Goal: Task Accomplishment & Management: Manage account settings

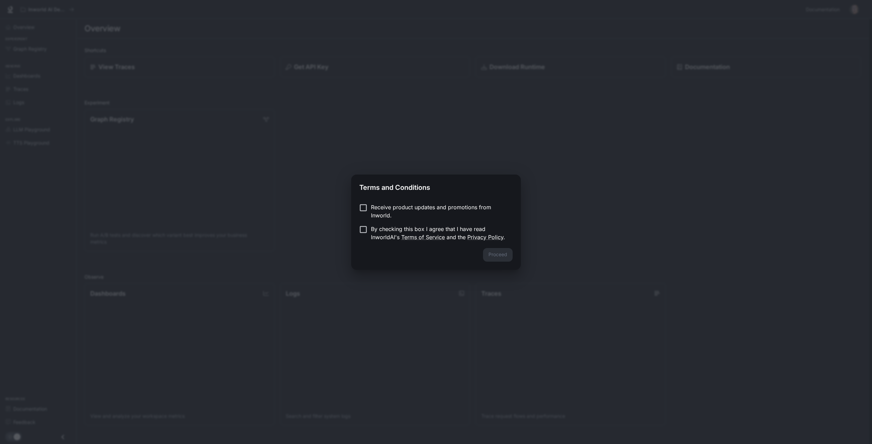
click at [430, 225] on p "By checking this box I agree that I have read InworldAI's Terms of Service and …" at bounding box center [439, 233] width 136 height 16
click at [485, 251] on button "Proceed" at bounding box center [498, 255] width 30 height 14
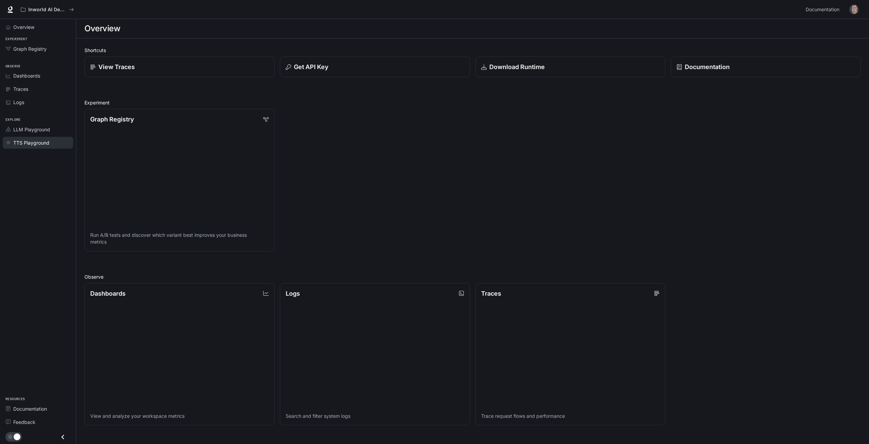
click at [52, 144] on div "TTS Playground" at bounding box center [41, 142] width 57 height 7
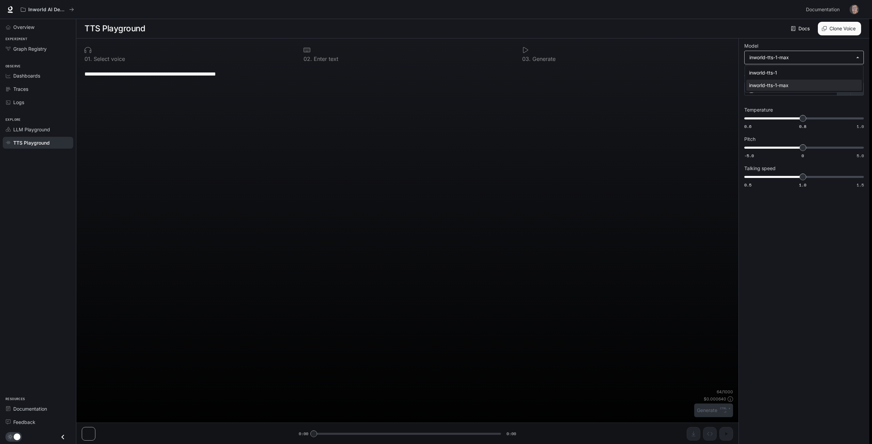
click at [774, 58] on body "**********" at bounding box center [436, 222] width 872 height 445
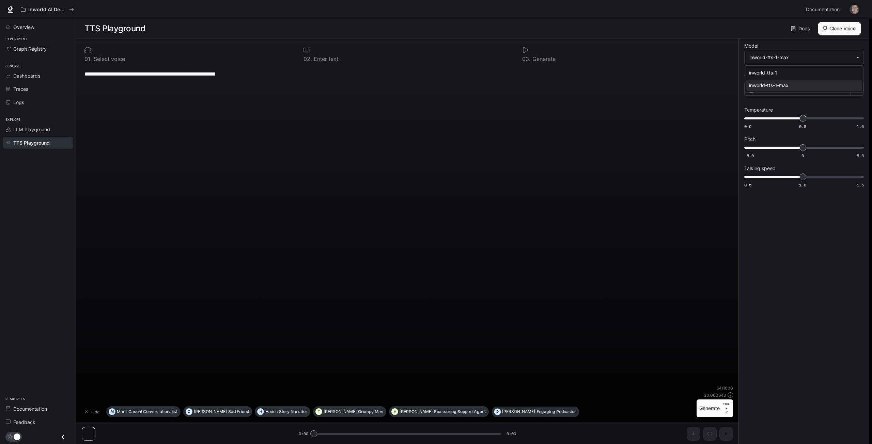
click at [773, 104] on div at bounding box center [436, 222] width 872 height 444
click at [785, 89] on div "Alex" at bounding box center [790, 89] width 93 height 14
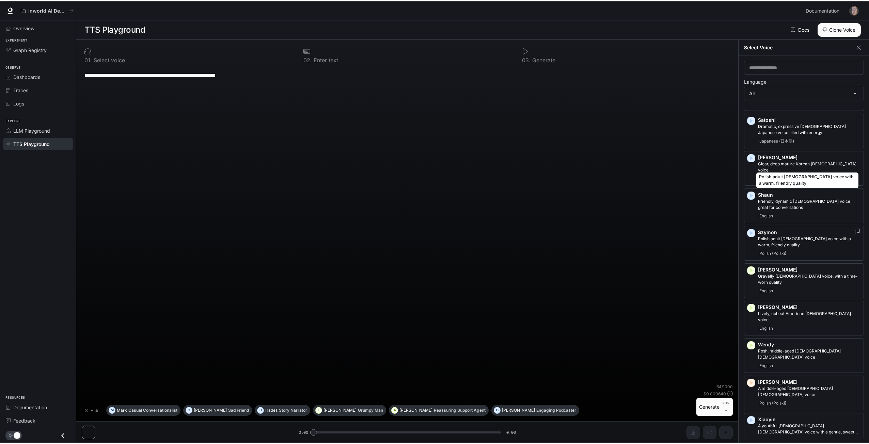
scroll to position [1403, 0]
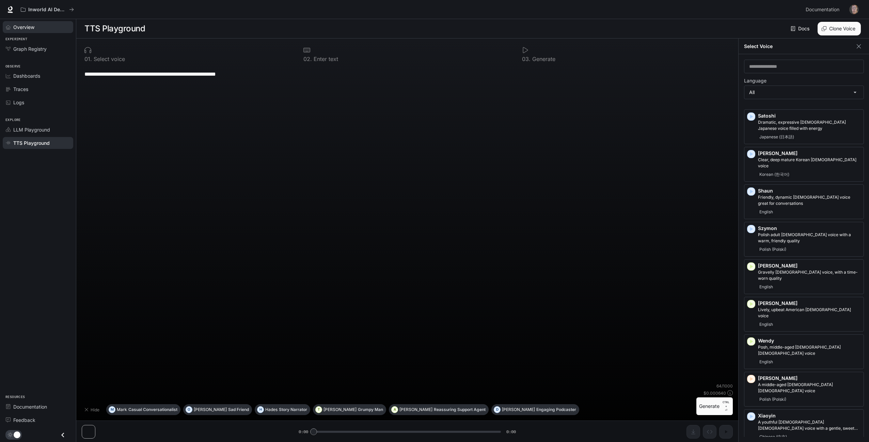
click at [26, 30] on span "Overview" at bounding box center [23, 26] width 21 height 7
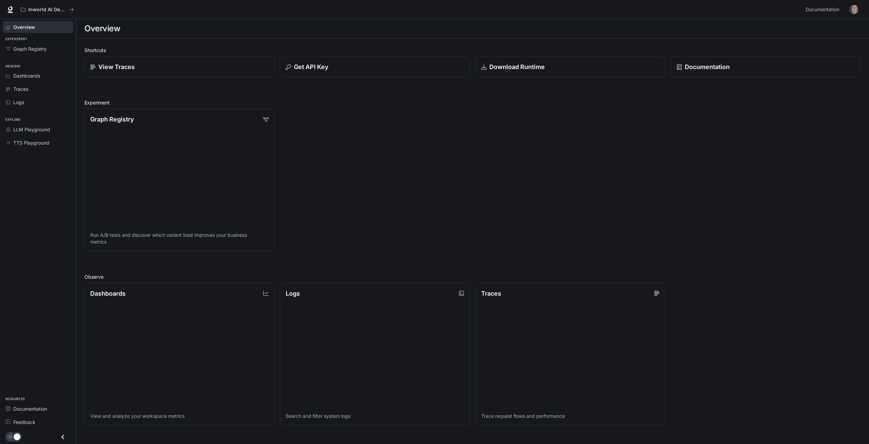
click at [858, 9] on img "button" at bounding box center [854, 10] width 10 height 10
click at [777, 52] on span "Billing" at bounding box center [811, 50] width 88 height 7
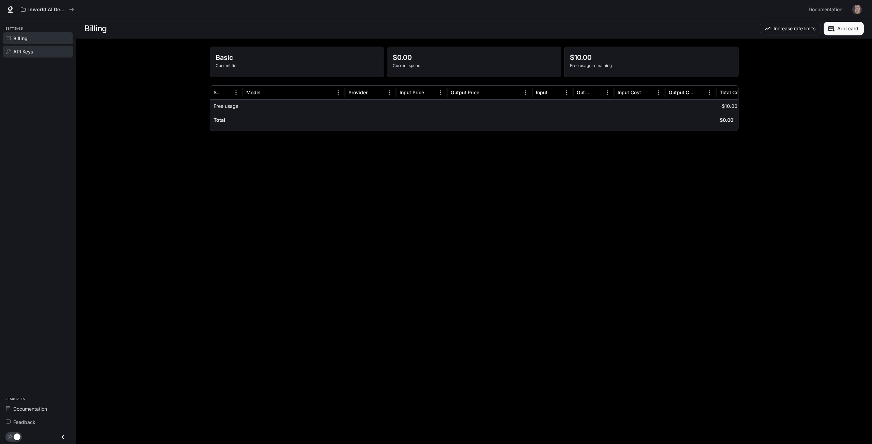
click at [39, 51] on div "API Keys" at bounding box center [41, 51] width 57 height 7
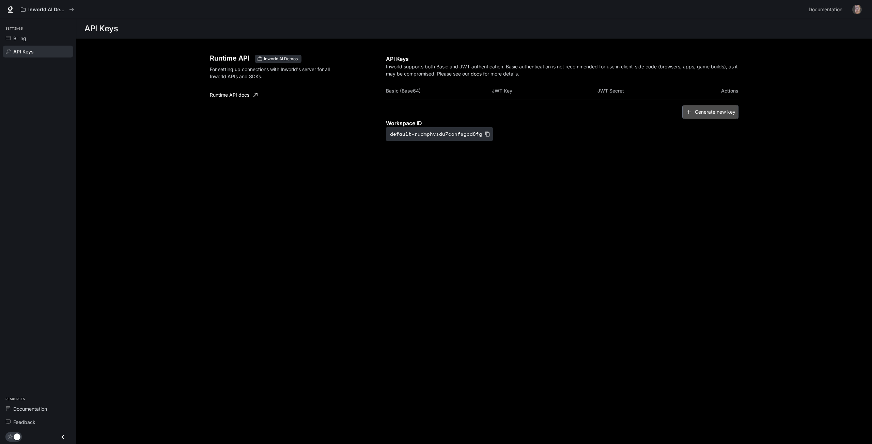
click at [704, 115] on button "Generate new key" at bounding box center [710, 112] width 56 height 15
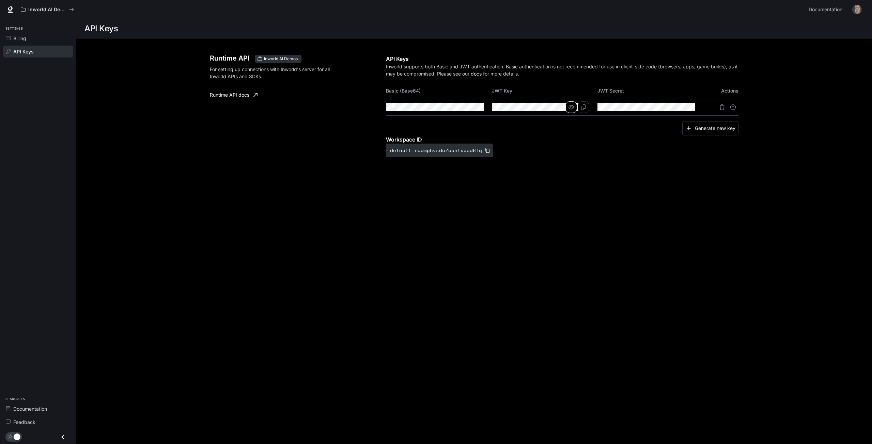
click at [567, 105] on button "button" at bounding box center [571, 107] width 12 height 12
click at [587, 110] on button "Copy Key" at bounding box center [584, 107] width 12 height 12
click at [691, 108] on icon "Copy Secret" at bounding box center [689, 107] width 5 height 5
click at [47, 39] on div "Billing" at bounding box center [41, 38] width 57 height 7
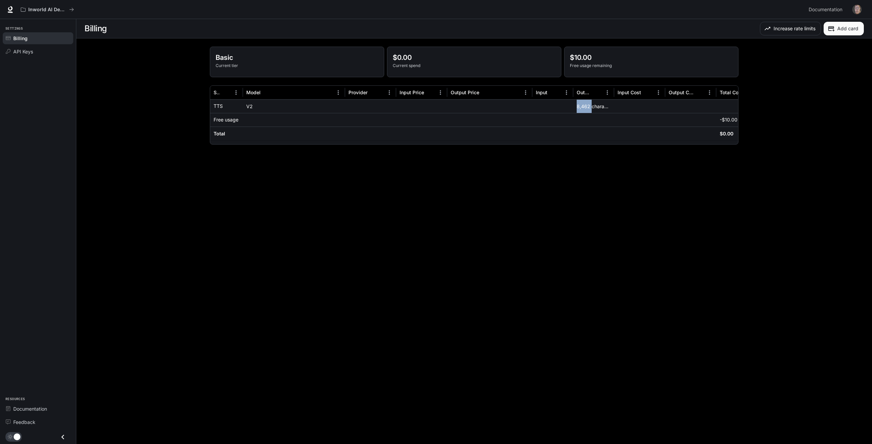
drag, startPoint x: 575, startPoint y: 107, endPoint x: 592, endPoint y: 106, distance: 17.4
click at [592, 106] on div "8,462 characters" at bounding box center [593, 106] width 41 height 14
click at [544, 146] on div "Basic Current tier $0.00 Current spend $10.00 Free usage remaining Service Mode…" at bounding box center [474, 95] width 545 height 114
click at [42, 8] on p "Inworld AI Demos" at bounding box center [47, 10] width 38 height 6
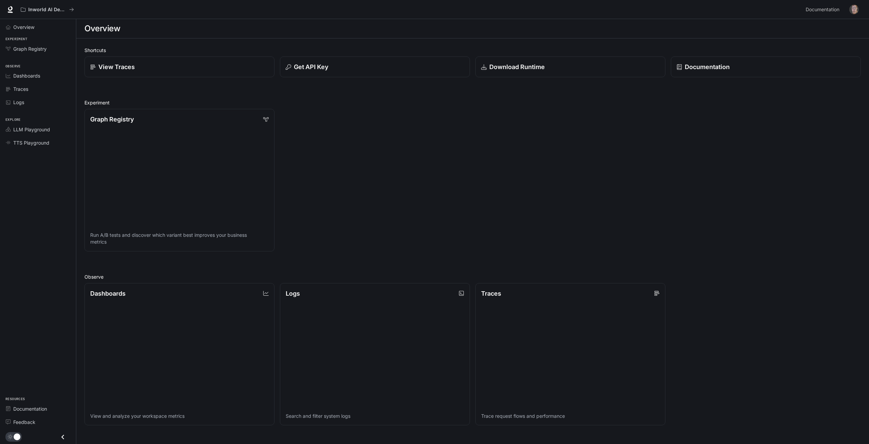
click at [851, 10] on img "button" at bounding box center [854, 10] width 10 height 10
click at [792, 52] on span "Billing" at bounding box center [811, 50] width 88 height 7
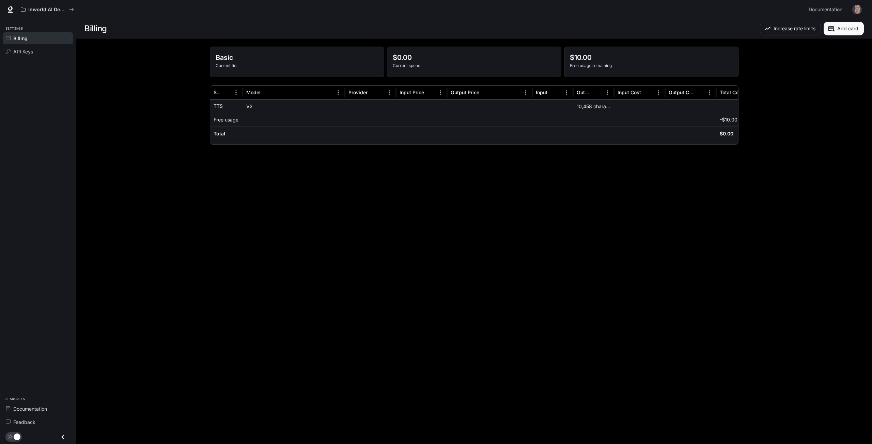
click at [315, 270] on main "Billing Increase rate limits Add card Basic Current tier $0.00 Current spend $1…" at bounding box center [474, 231] width 796 height 425
drag, startPoint x: 557, startPoint y: 146, endPoint x: 587, endPoint y: 147, distance: 30.0
click at [587, 147] on div "Basic Current tier $0.00 Current spend $10.00 Free usage remaining Service Mode…" at bounding box center [474, 95] width 545 height 114
click at [585, 141] on div at bounding box center [488, 142] width 557 height 5
click at [581, 145] on div "Basic Current tier $0.00 Current spend $10.00 Free usage remaining Service Mode…" at bounding box center [474, 95] width 545 height 114
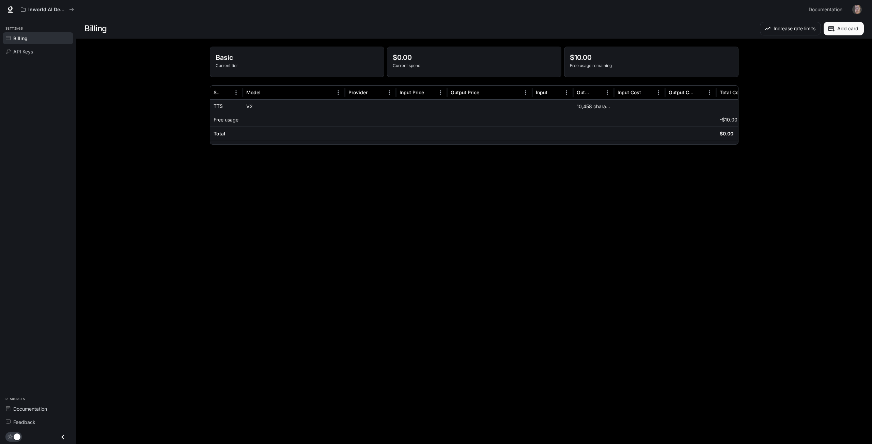
scroll to position [0, 29]
